Goal: Transaction & Acquisition: Purchase product/service

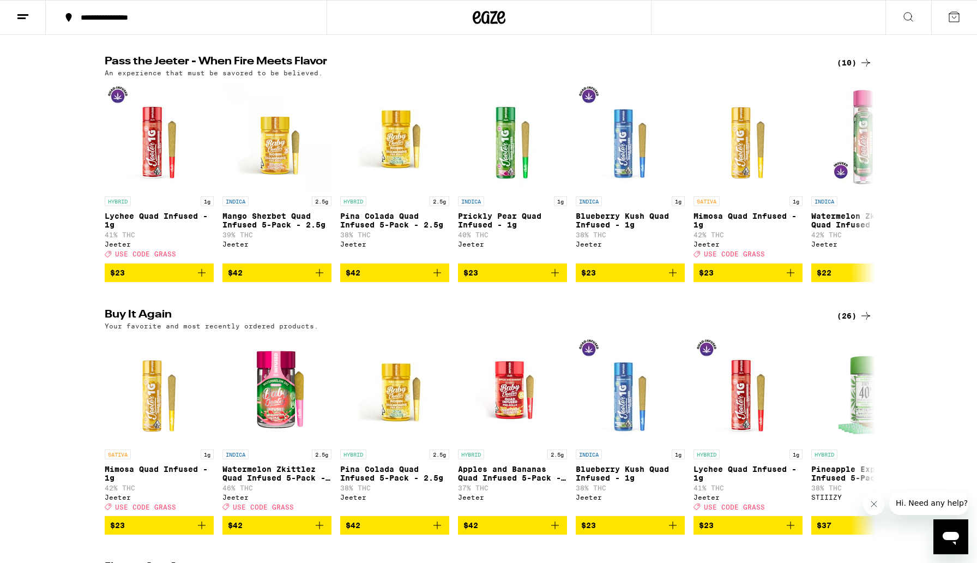
scroll to position [600, 0]
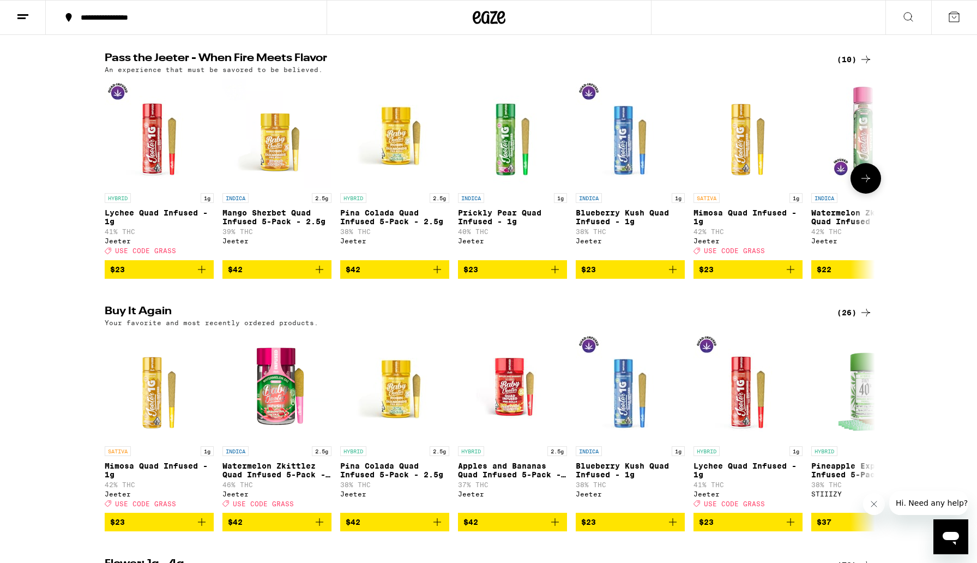
click at [872, 194] on button at bounding box center [866, 178] width 31 height 31
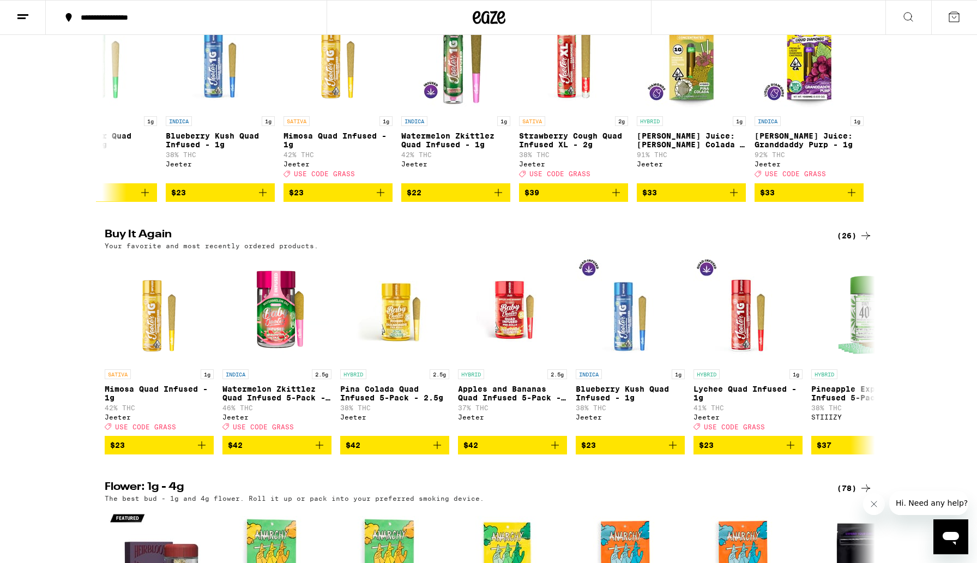
scroll to position [684, 0]
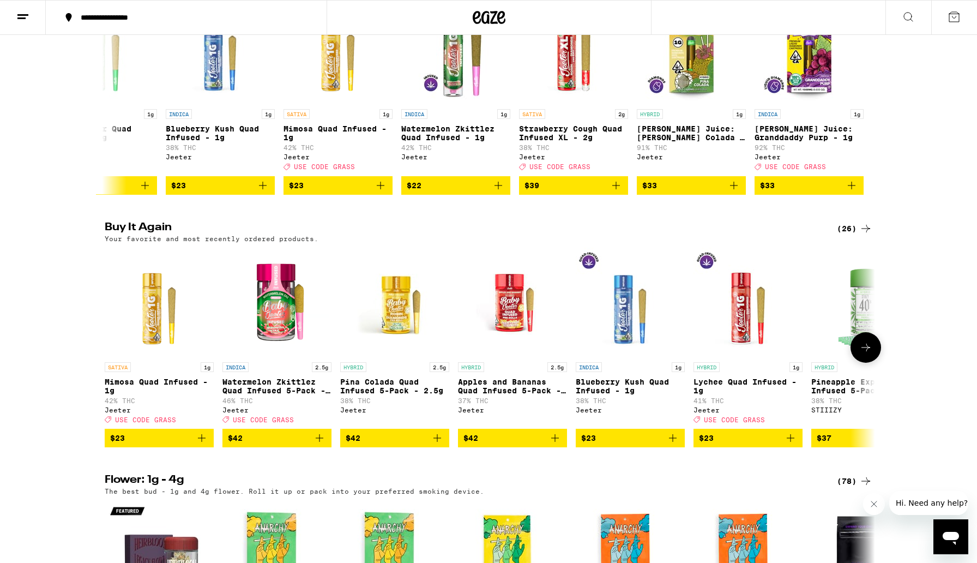
click at [203, 444] on icon "Add to bag" at bounding box center [201, 437] width 13 height 13
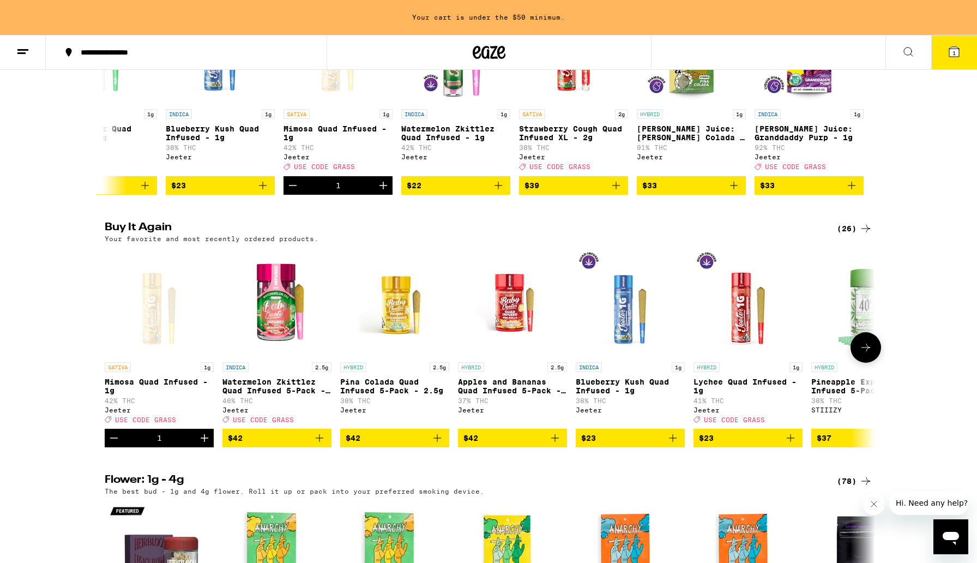
click at [207, 442] on icon "Increment" at bounding box center [205, 438] width 8 height 8
click at [204, 444] on icon "Increment" at bounding box center [204, 437] width 13 height 13
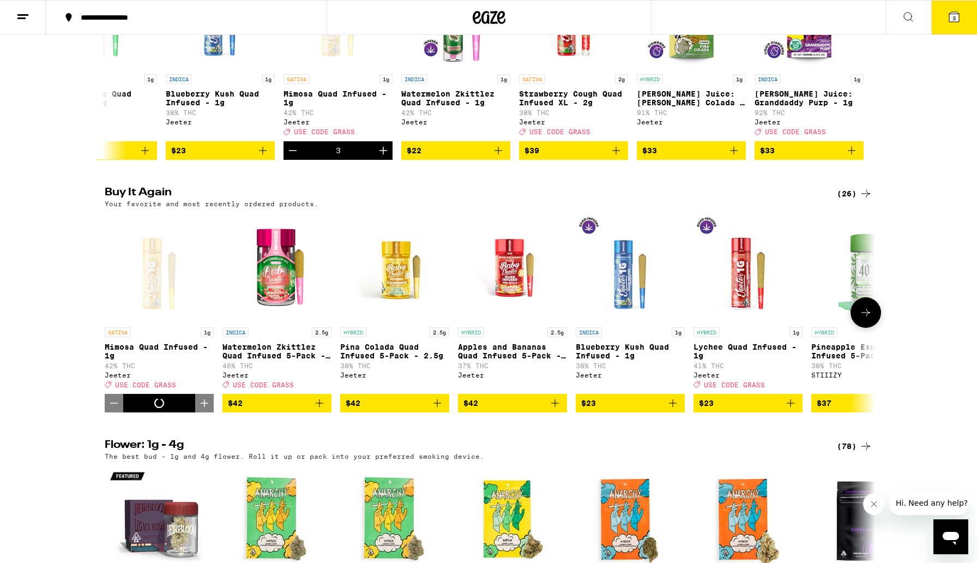
scroll to position [684, 0]
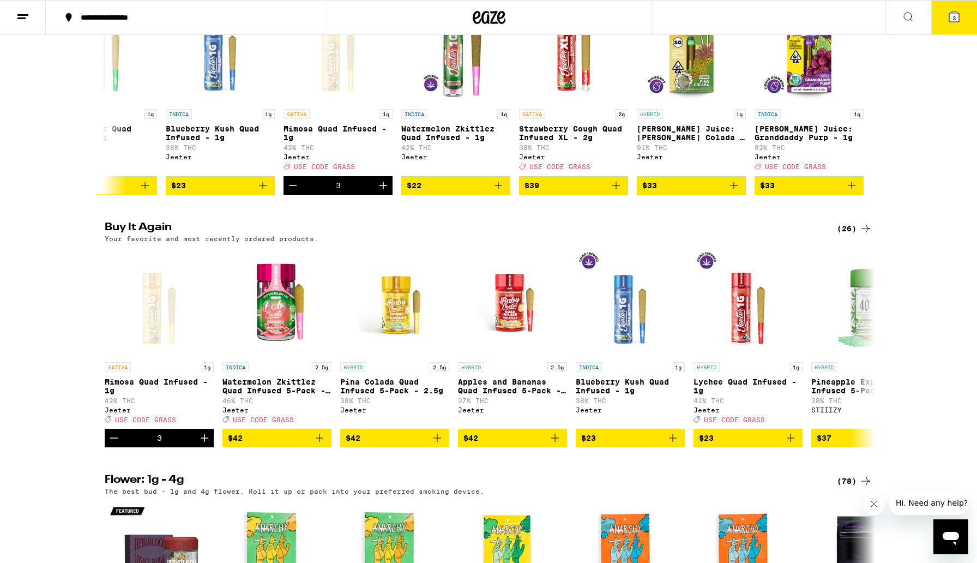
click at [965, 19] on button "3" at bounding box center [954, 18] width 46 height 34
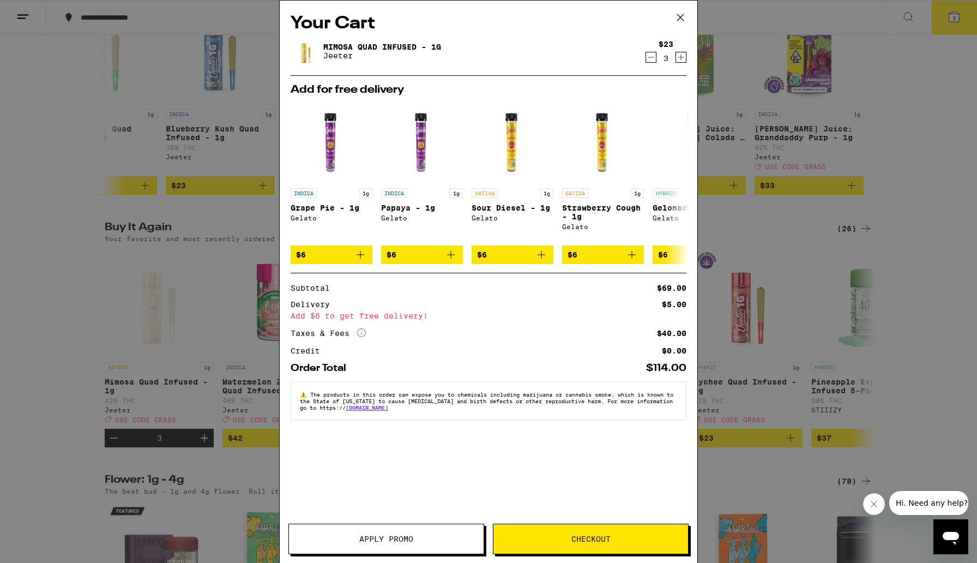
click at [680, 58] on icon "Increment" at bounding box center [681, 58] width 6 height 6
click at [439, 548] on button "Apply Promo" at bounding box center [386, 538] width 196 height 31
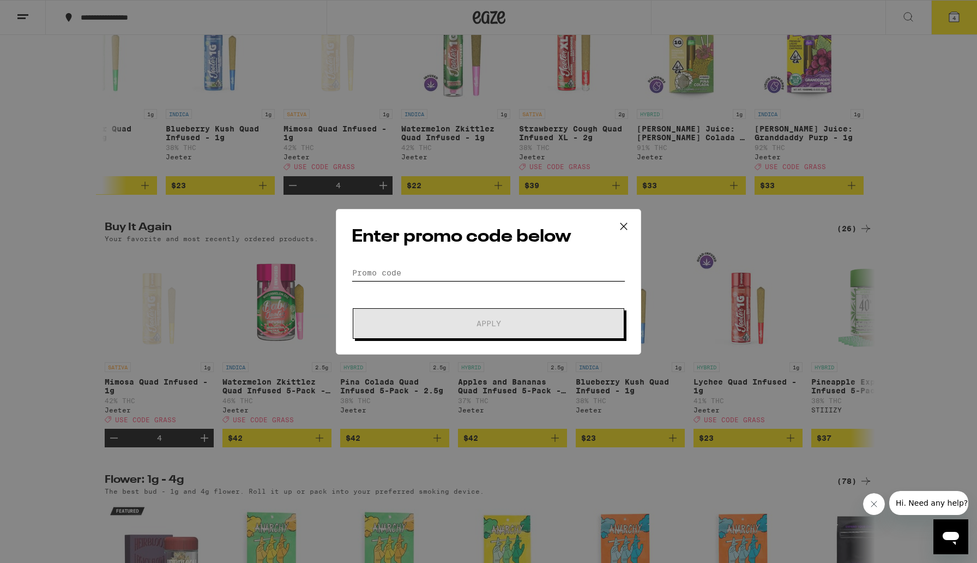
click at [421, 272] on input "Promo Code" at bounding box center [489, 272] width 274 height 16
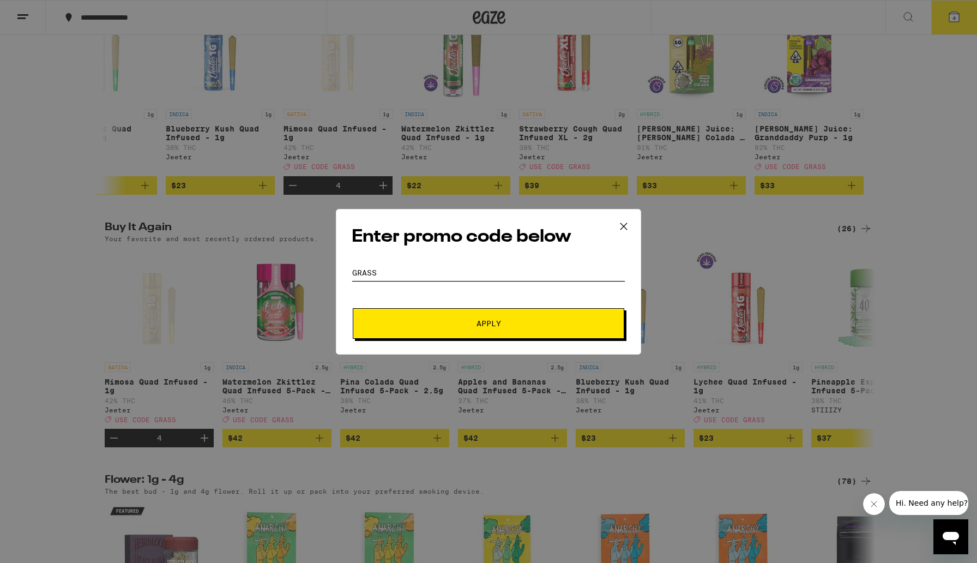
type input "GRass"
click at [435, 329] on button "Apply" at bounding box center [489, 323] width 272 height 31
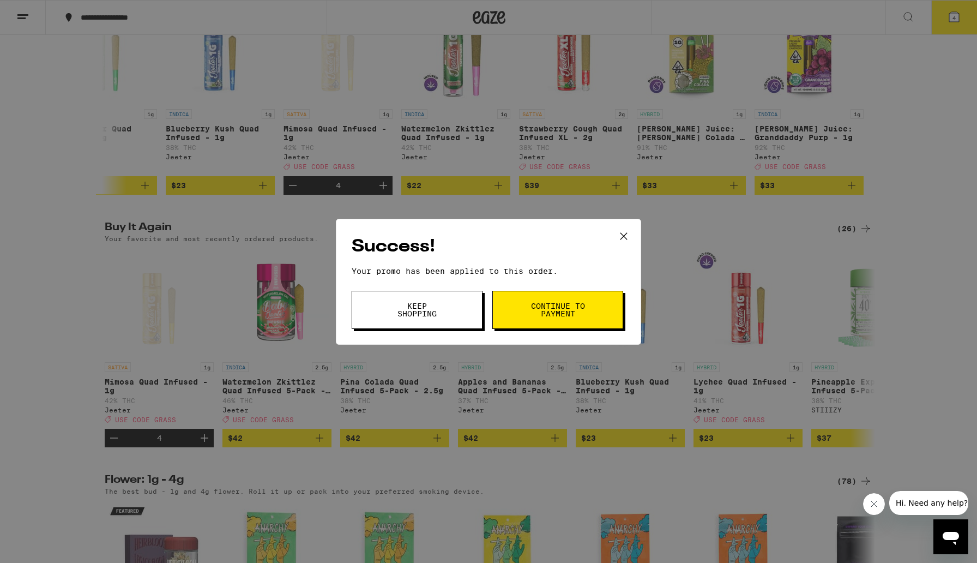
click at [535, 318] on button "Continue to payment" at bounding box center [557, 310] width 131 height 38
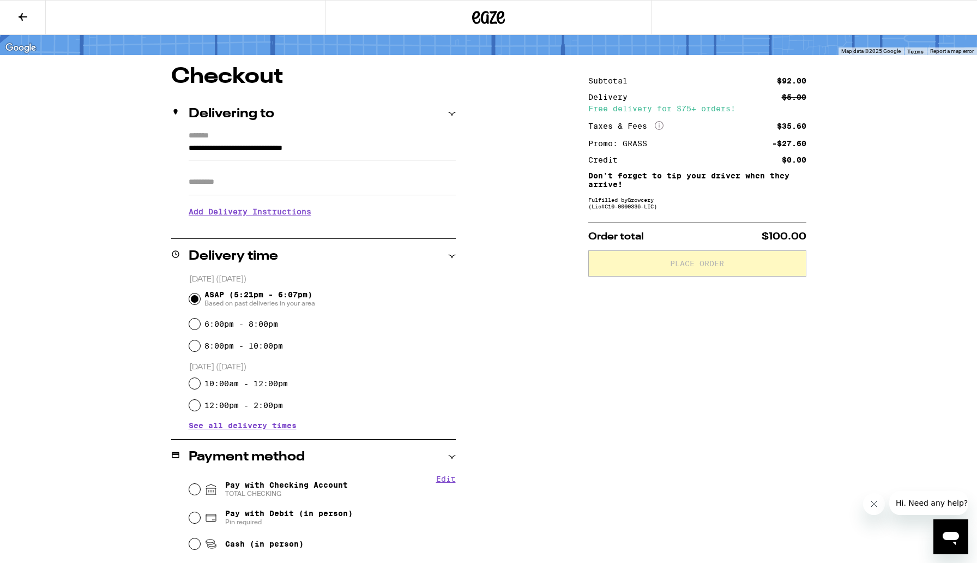
scroll to position [145, 0]
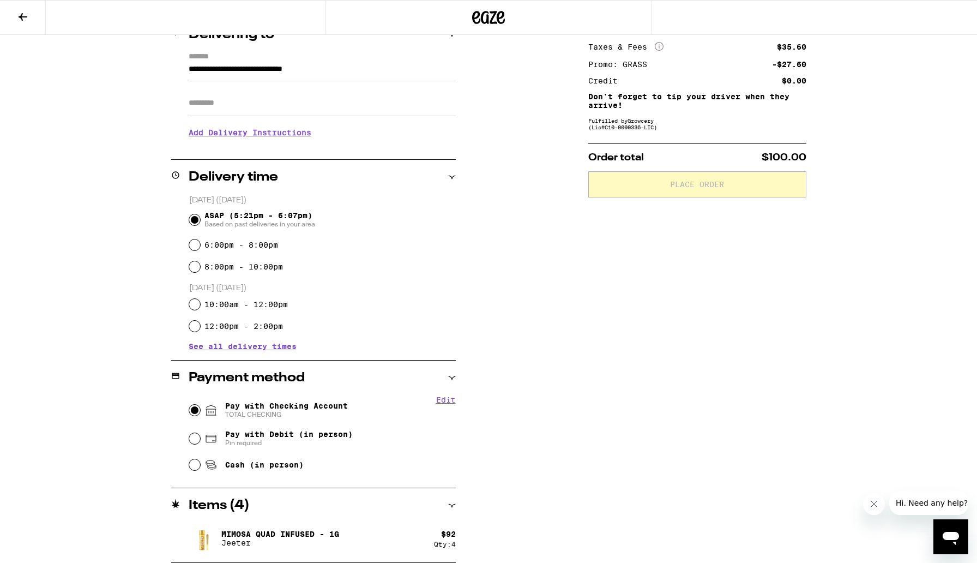
click at [194, 411] on input "Pay with Checking Account TOTAL CHECKING" at bounding box center [194, 410] width 11 height 11
radio input "true"
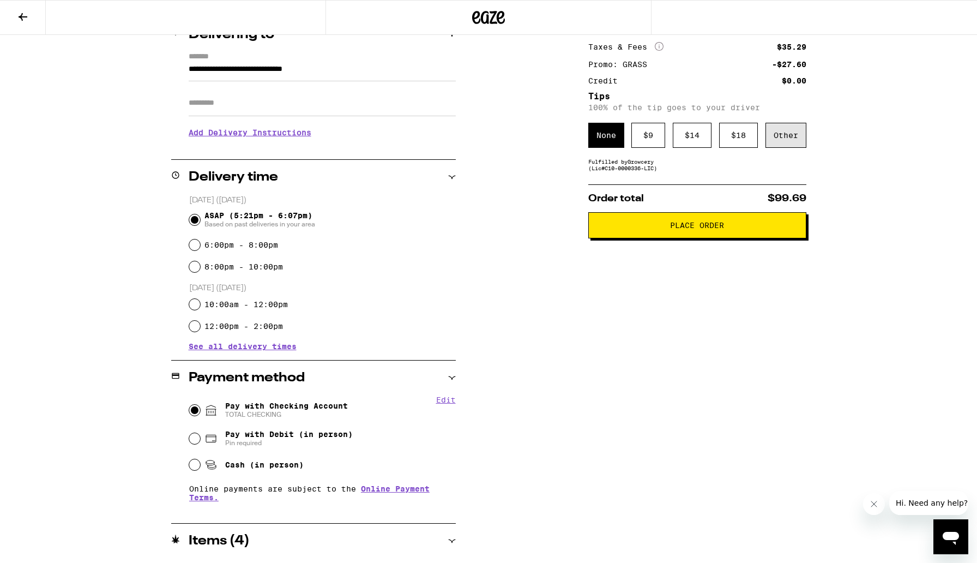
click at [780, 142] on div "Other" at bounding box center [786, 135] width 41 height 25
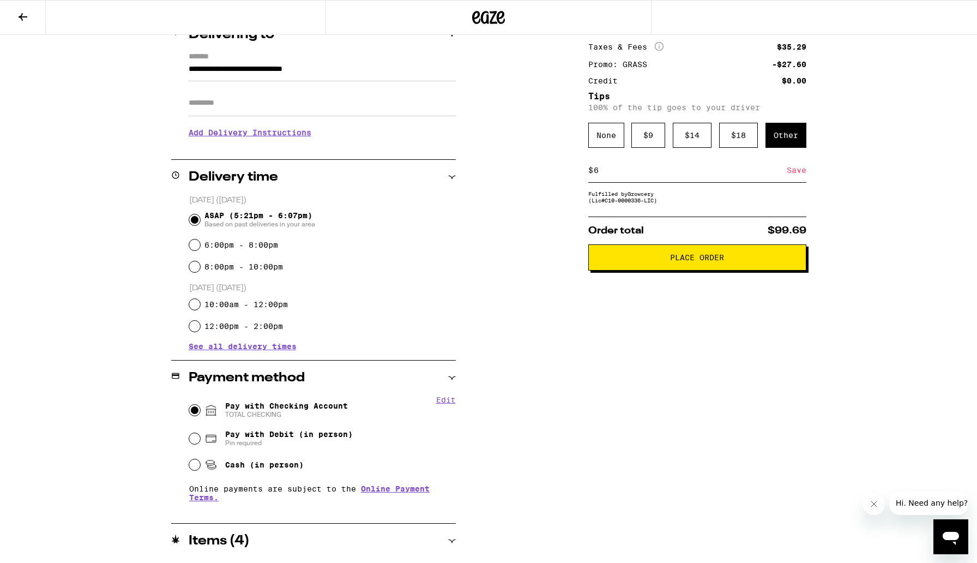
type input "6"
click at [798, 174] on div "Save" at bounding box center [797, 170] width 20 height 24
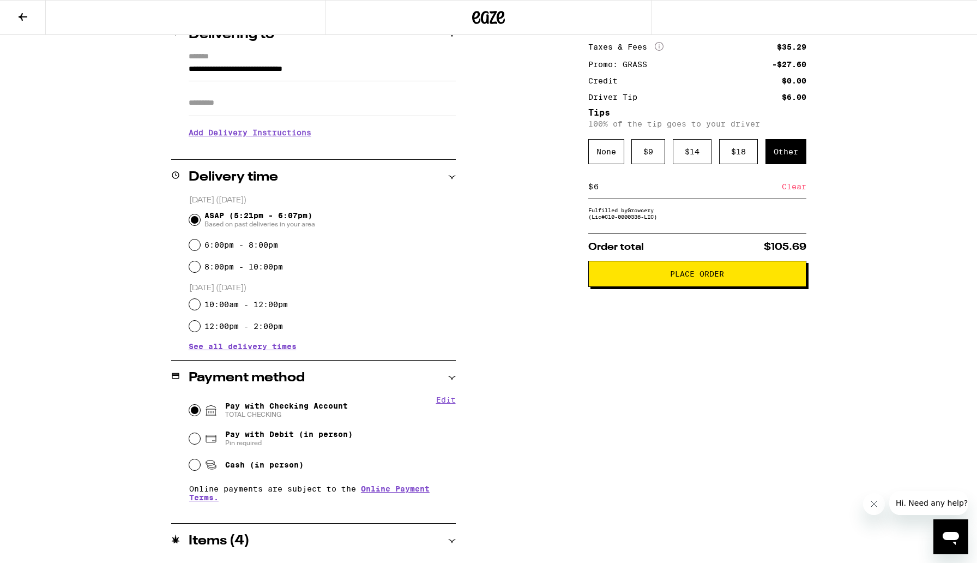
click at [683, 278] on span "Place Order" at bounding box center [697, 274] width 54 height 8
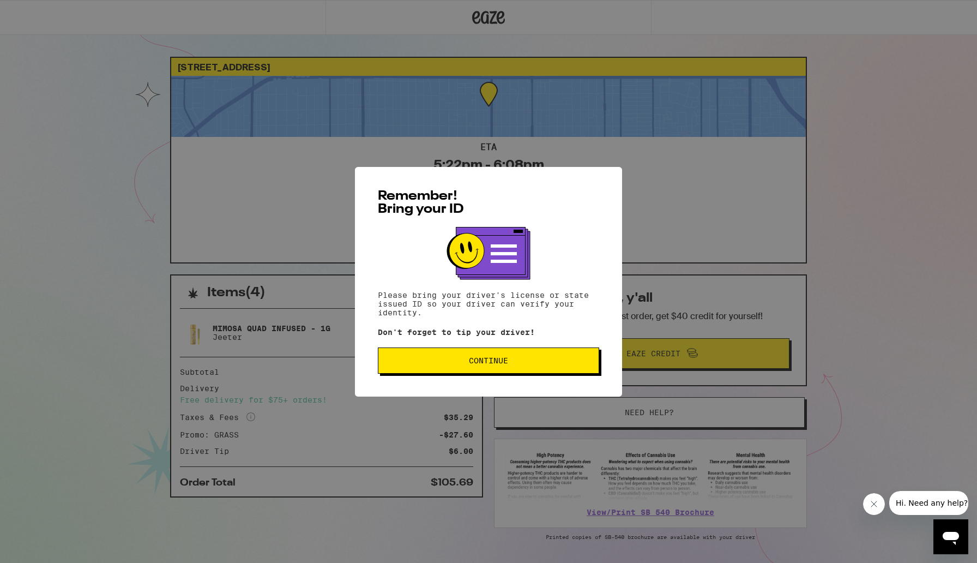
click at [531, 363] on span "Continue" at bounding box center [488, 361] width 203 height 8
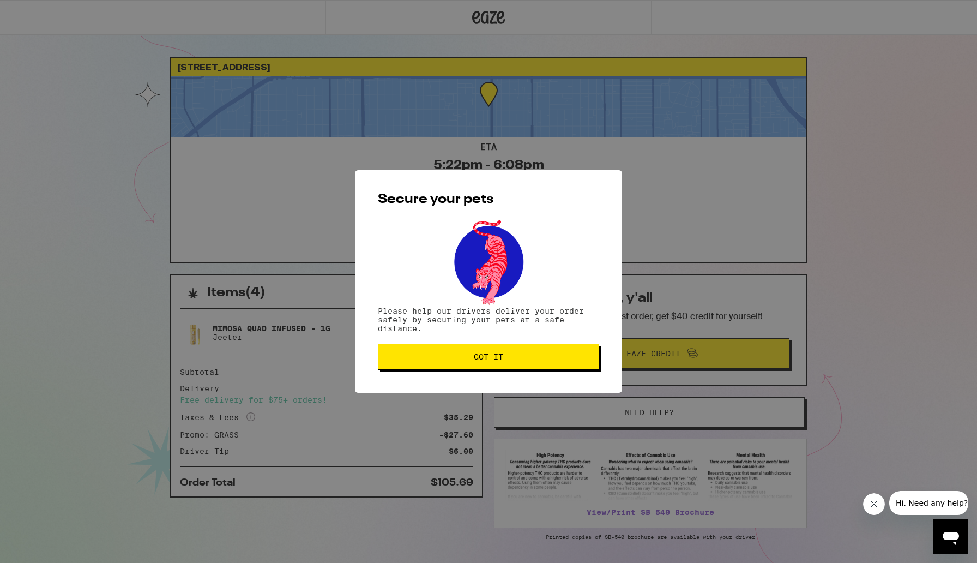
click at [531, 366] on button "Got it" at bounding box center [488, 357] width 221 height 26
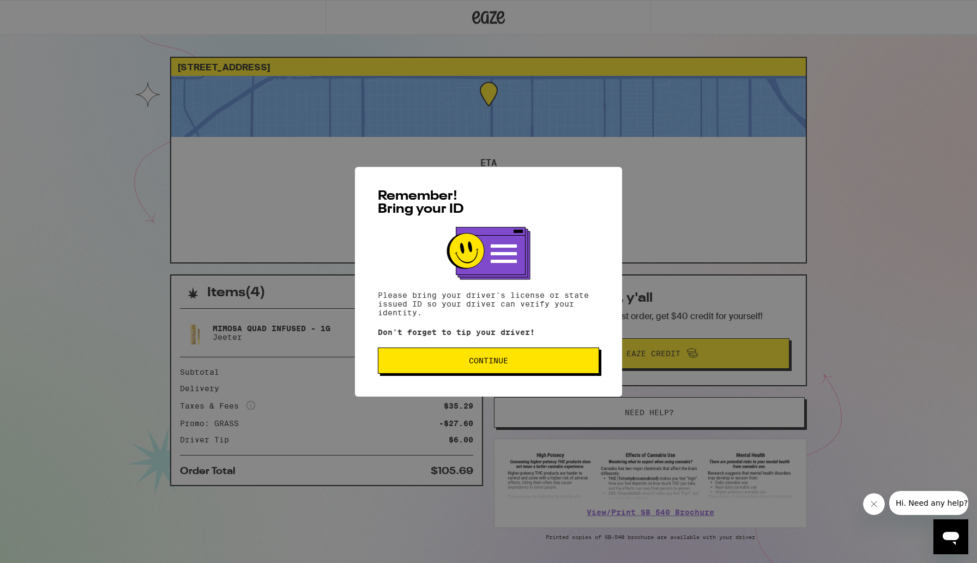
click at [531, 357] on button "Continue" at bounding box center [488, 360] width 221 height 26
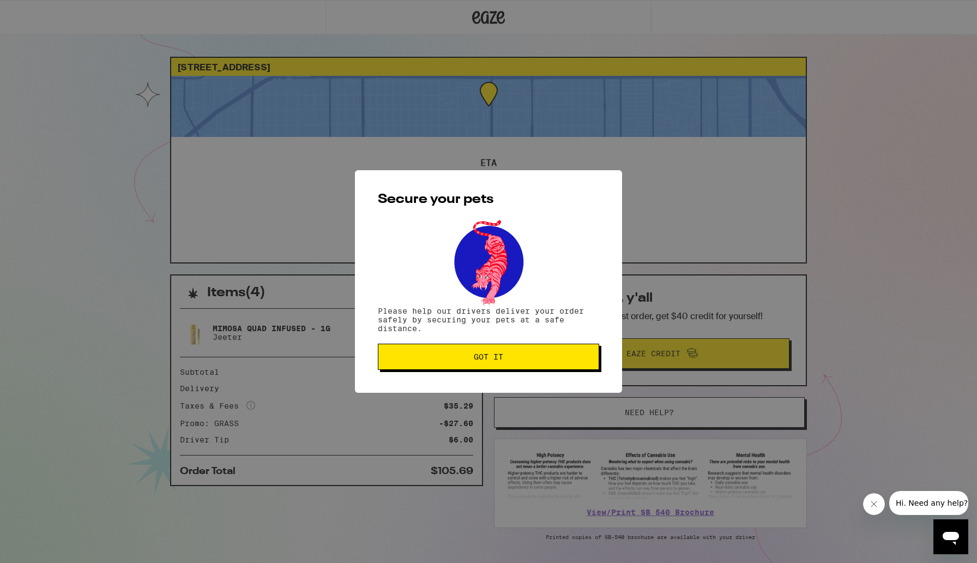
click at [531, 359] on span "Got it" at bounding box center [488, 357] width 203 height 8
